Goal: Navigation & Orientation: Find specific page/section

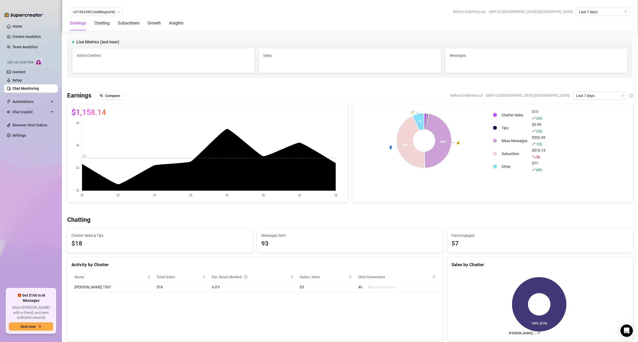
scroll to position [645, 0]
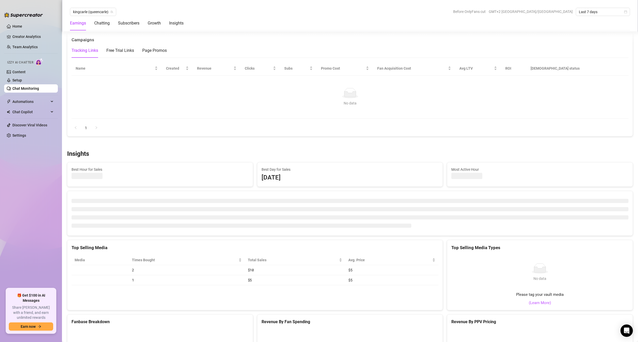
scroll to position [645, 0]
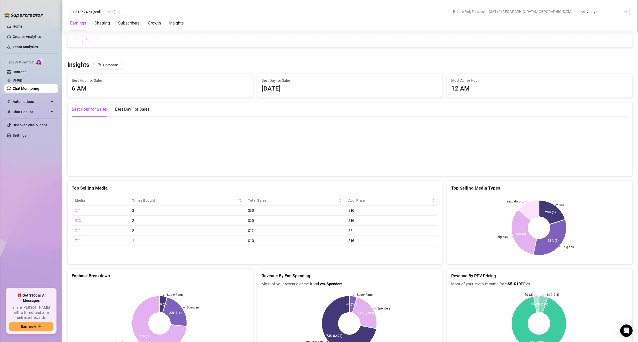
scroll to position [688, 0]
